Goal: Information Seeking & Learning: Learn about a topic

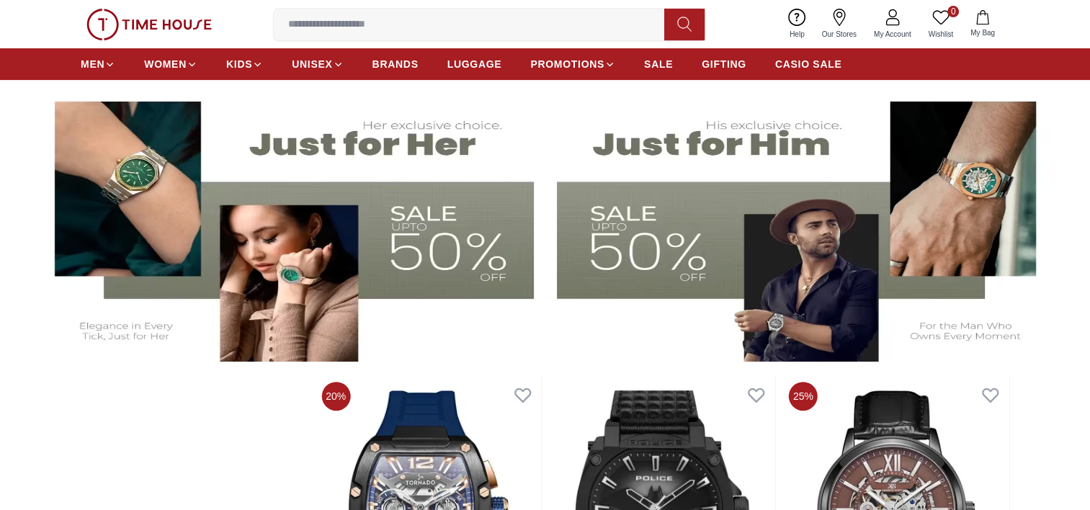
click at [697, 243] on img at bounding box center [806, 223] width 499 height 277
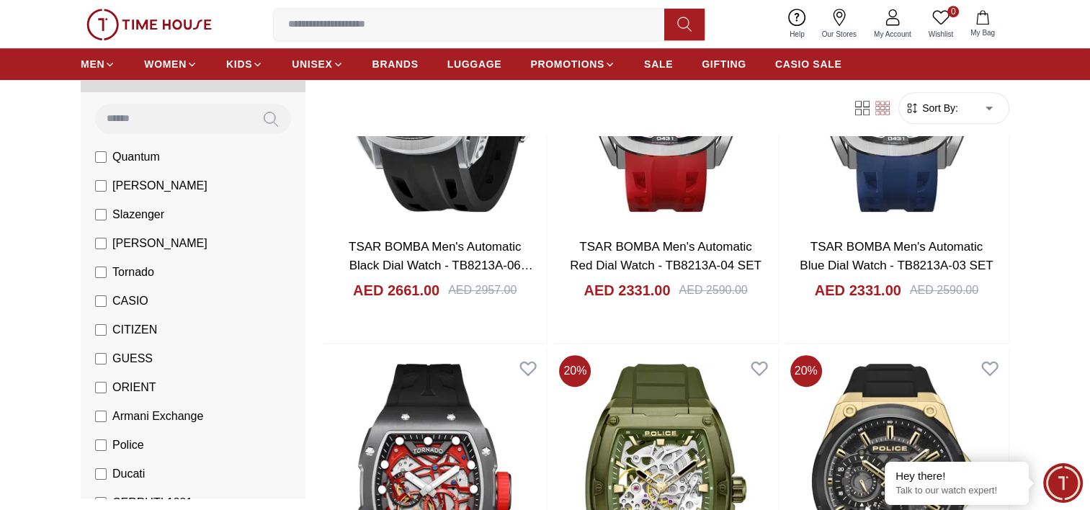
scroll to position [72, 0]
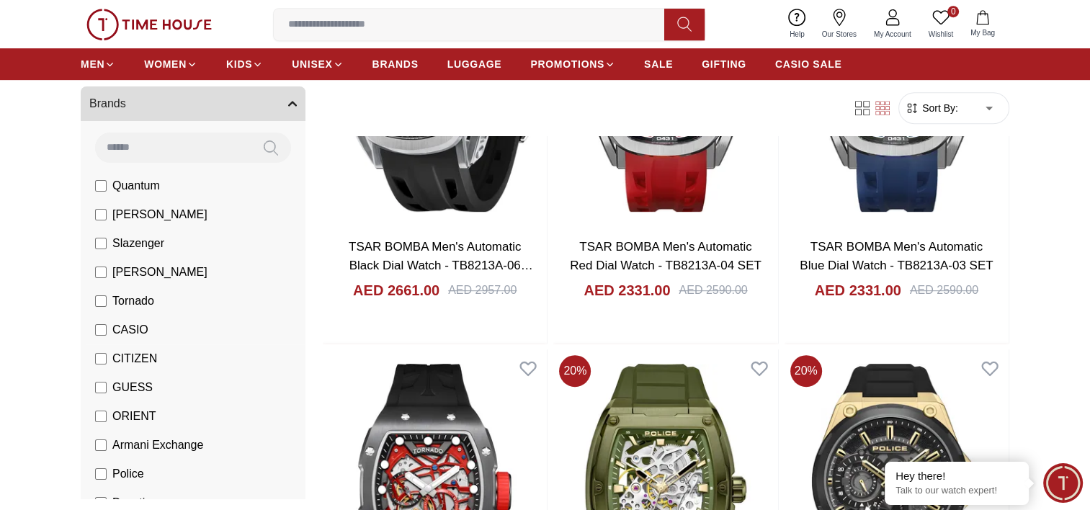
click at [135, 335] on span "CASIO" at bounding box center [130, 329] width 36 height 17
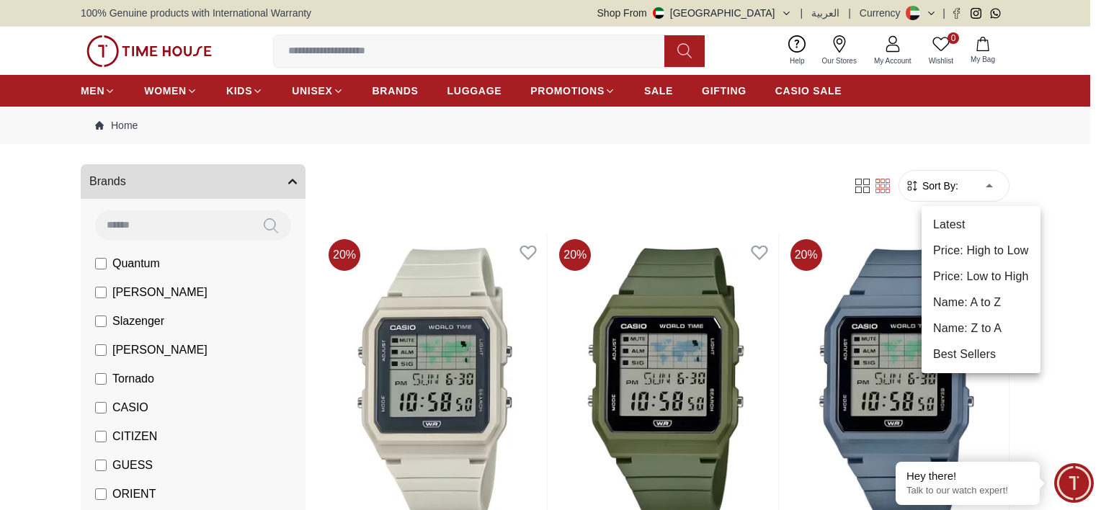
click at [997, 244] on li "Price: High to Low" at bounding box center [980, 251] width 119 height 26
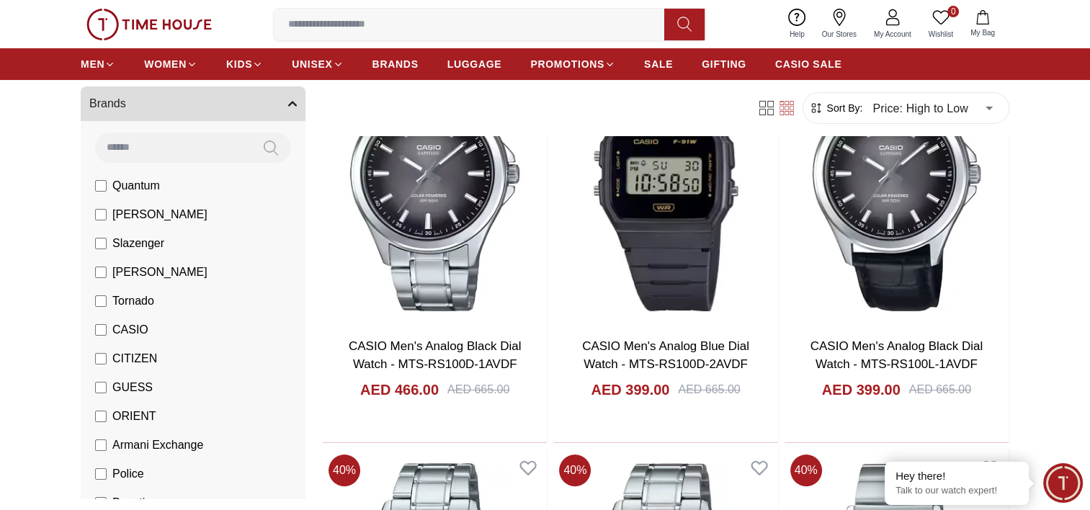
scroll to position [144, 0]
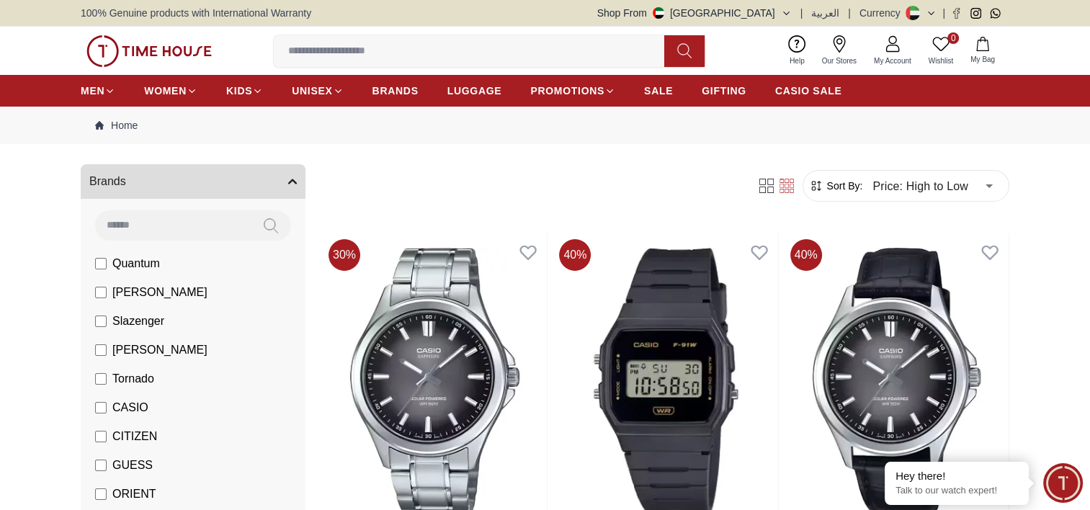
type input "******"
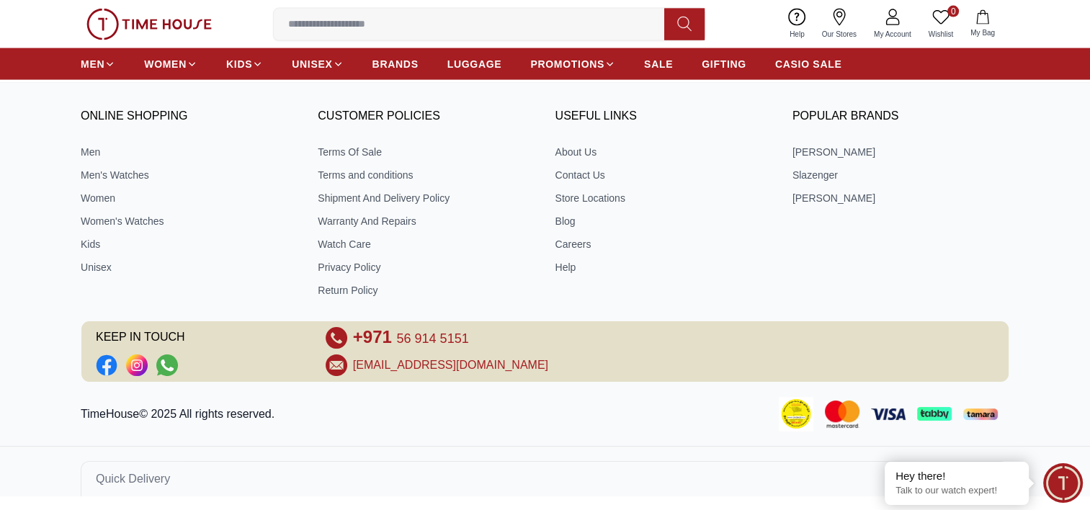
scroll to position [3233, 0]
